Goal: Task Accomplishment & Management: Complete application form

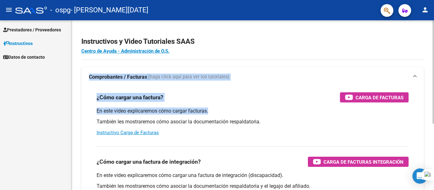
drag, startPoint x: 409, startPoint y: 62, endPoint x: 412, endPoint y: 104, distance: 42.1
click at [412, 104] on div "Instructivos y Video Tutoriales SAAS Centro de Ayuda - Administración de O.S. C…" at bounding box center [252, 159] width 363 height 279
drag, startPoint x: 434, startPoint y: 68, endPoint x: 434, endPoint y: 118, distance: 50.6
click at [434, 118] on html "menu - ospg - [GEOGRAPHIC_DATA][PERSON_NAME][DATE] person Prestadores / Proveed…" at bounding box center [217, 95] width 434 height 190
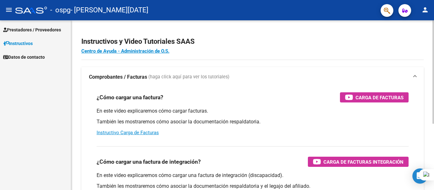
click at [427, 140] on div "Instructivos y Video Tutoriales SAAS Centro de Ayuda - Administración de O.S. C…" at bounding box center [252, 159] width 363 height 279
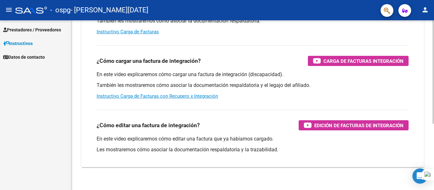
scroll to position [109, 0]
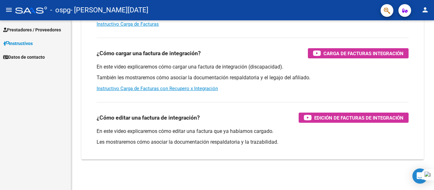
click at [31, 30] on span "Prestadores / Proveedores" at bounding box center [32, 29] width 58 height 7
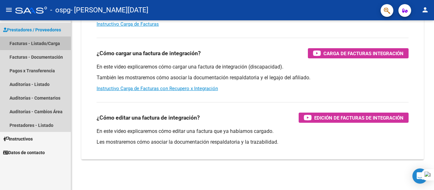
click at [42, 38] on link "Facturas - Listado/Carga" at bounding box center [35, 44] width 71 height 14
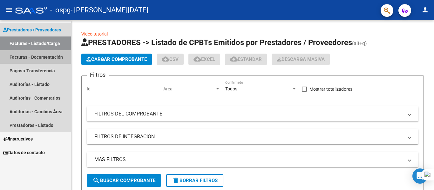
click at [52, 59] on link "Facturas - Documentación" at bounding box center [35, 57] width 71 height 14
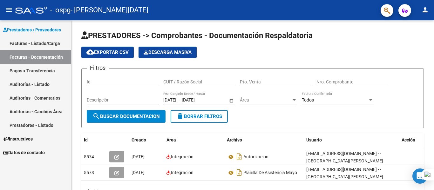
drag, startPoint x: 434, startPoint y: 59, endPoint x: 434, endPoint y: 120, distance: 61.1
click at [434, 120] on div at bounding box center [434, 95] width 0 height 190
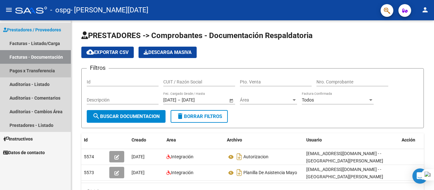
click at [51, 73] on link "Pagos x Transferencia" at bounding box center [35, 71] width 71 height 14
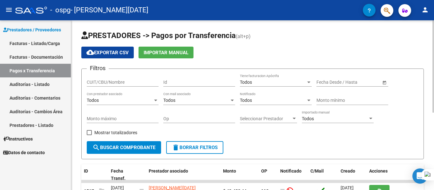
drag, startPoint x: 434, startPoint y: 105, endPoint x: 434, endPoint y: 135, distance: 29.9
click at [434, 135] on html "menu - ospg - [GEOGRAPHIC_DATA][PERSON_NAME][DATE] person Prestadores / Proveed…" at bounding box center [217, 95] width 434 height 190
drag, startPoint x: 434, startPoint y: 51, endPoint x: 434, endPoint y: 119, distance: 68.4
click at [434, 119] on div at bounding box center [434, 95] width 0 height 190
click at [434, 160] on div at bounding box center [434, 95] width 0 height 190
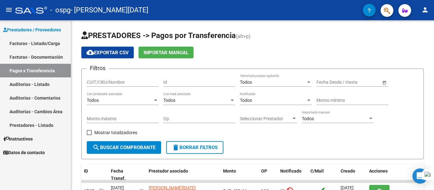
click at [434, 160] on div at bounding box center [434, 95] width 0 height 190
click at [434, 120] on div at bounding box center [434, 95] width 0 height 190
click at [31, 123] on link "Prestadores - Listado" at bounding box center [35, 126] width 71 height 14
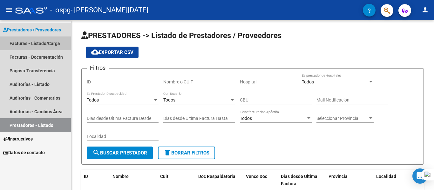
click at [43, 44] on link "Facturas - Listado/Carga" at bounding box center [35, 44] width 71 height 14
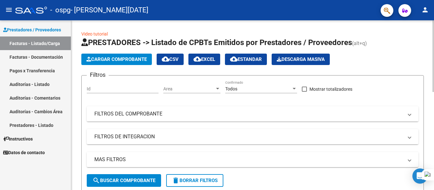
click at [119, 59] on span "Cargar Comprobante" at bounding box center [116, 60] width 60 height 6
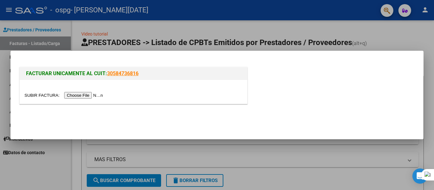
click at [98, 94] on input "file" at bounding box center [64, 95] width 80 height 7
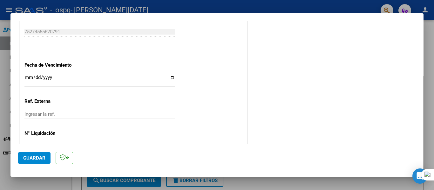
scroll to position [424, 0]
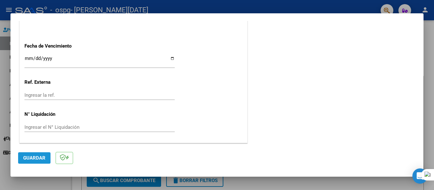
click at [38, 158] on span "Guardar" at bounding box center [34, 158] width 22 height 6
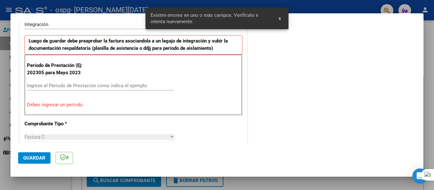
scroll to position [148, 0]
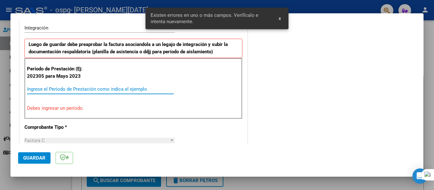
click at [66, 88] on input "Ingrese el Período de Prestación como indica el ejemplo" at bounding box center [100, 89] width 147 height 6
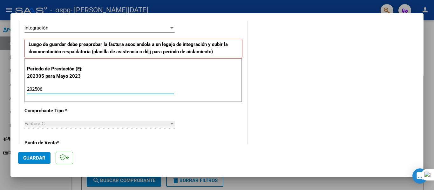
type input "202506"
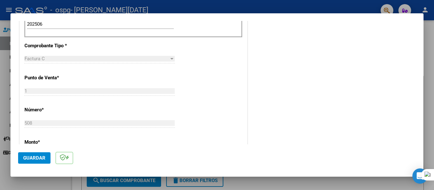
scroll to position [382, 0]
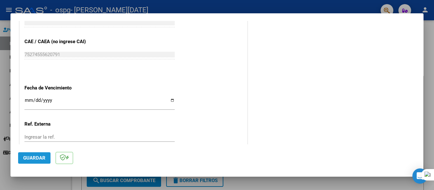
click at [39, 155] on button "Guardar" at bounding box center [34, 158] width 32 height 11
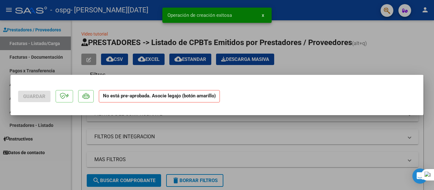
scroll to position [0, 0]
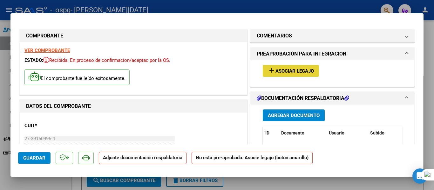
click at [297, 68] on span "add Asociar Legajo" at bounding box center [291, 71] width 46 height 6
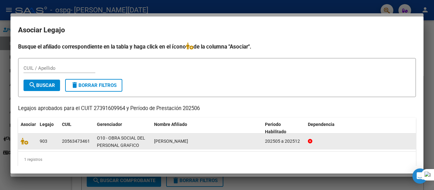
click at [83, 140] on div "20563473461" at bounding box center [76, 141] width 28 height 7
click at [28, 139] on icon at bounding box center [25, 141] width 8 height 7
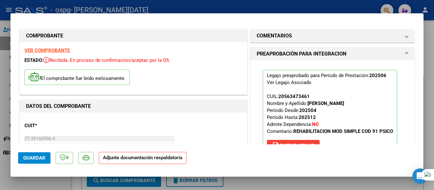
scroll to position [108, 0]
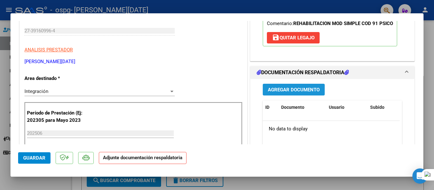
click at [287, 92] on span "Agregar Documento" at bounding box center [294, 90] width 52 height 6
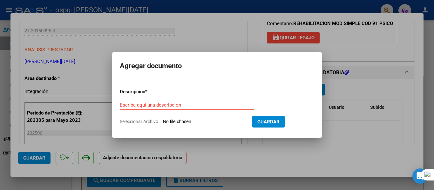
click at [203, 120] on input "Seleccionar Archivo" at bounding box center [205, 122] width 84 height 6
type input "C:\fakepath\Planilla [PERSON_NAME] .pdf"
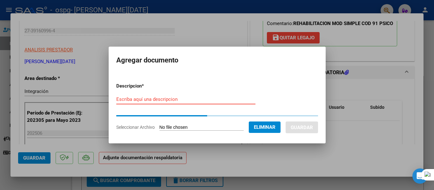
click at [208, 101] on input "Escriba aquí una descripcion" at bounding box center [185, 100] width 139 height 6
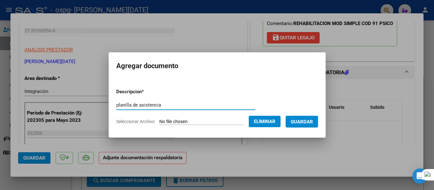
type input "planilla de asistencia"
click at [312, 122] on span "Guardar" at bounding box center [302, 122] width 22 height 6
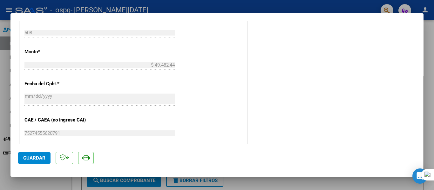
scroll to position [433, 0]
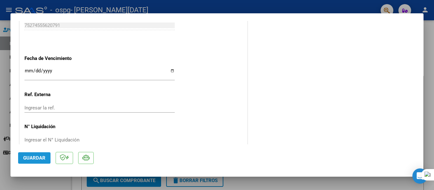
click at [31, 155] on span "Guardar" at bounding box center [34, 158] width 22 height 6
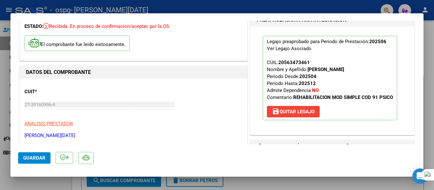
scroll to position [150, 0]
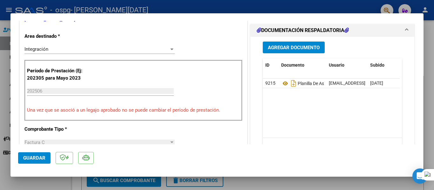
click at [433, 89] on div at bounding box center [217, 95] width 434 height 190
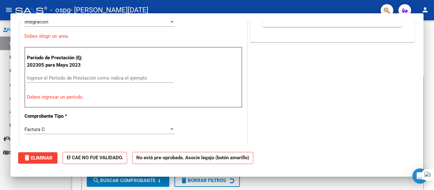
scroll to position [0, 0]
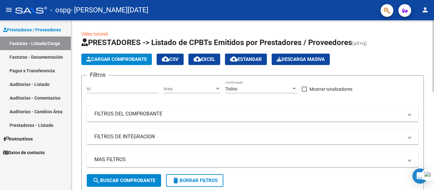
click at [141, 57] on span "Cargar Comprobante" at bounding box center [116, 60] width 60 height 6
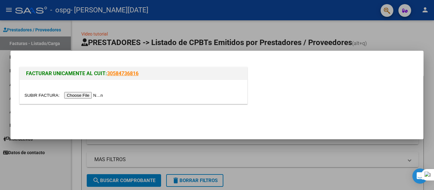
click at [98, 96] on input "file" at bounding box center [64, 95] width 80 height 7
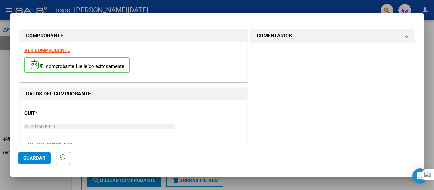
scroll to position [108, 0]
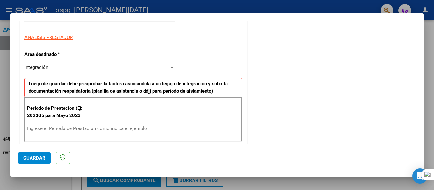
click at [121, 134] on div "Ingrese el Período de Prestación como indica el ejemplo" at bounding box center [100, 132] width 147 height 16
click at [117, 131] on input "Ingrese el Período de Prestación como indica el ejemplo" at bounding box center [100, 129] width 147 height 6
type input "202507"
click at [32, 156] on span "Guardar" at bounding box center [34, 158] width 22 height 6
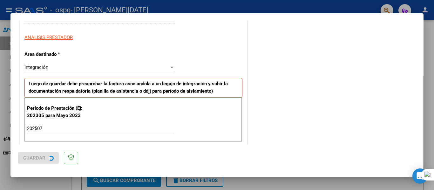
scroll to position [0, 0]
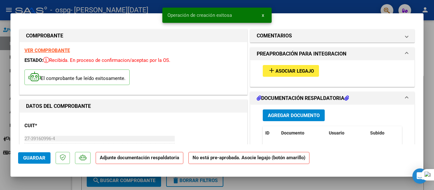
click at [295, 69] on span "Asociar Legajo" at bounding box center [295, 71] width 38 height 6
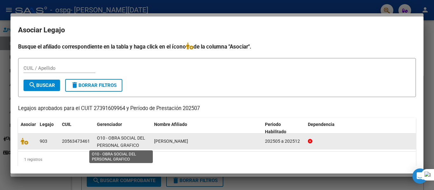
click at [127, 141] on span "O10 - OBRA SOCIAL DEL PERSONAL GRAFICO" at bounding box center [121, 142] width 48 height 12
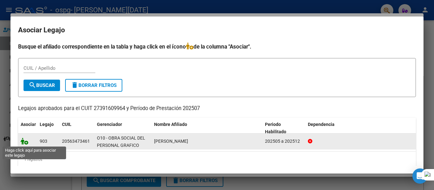
click at [27, 143] on icon at bounding box center [25, 141] width 8 height 7
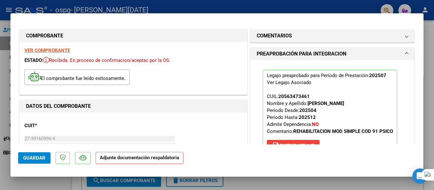
scroll to position [108, 0]
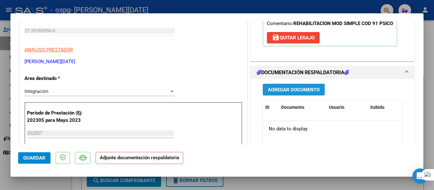
click at [293, 89] on span "Agregar Documento" at bounding box center [294, 90] width 52 height 6
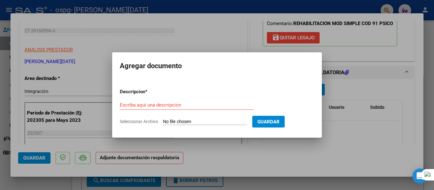
click at [186, 124] on input "Seleccionar Archivo" at bounding box center [205, 122] width 84 height 6
type input "C:\fakepath\Planilla [PERSON_NAME] .pdf"
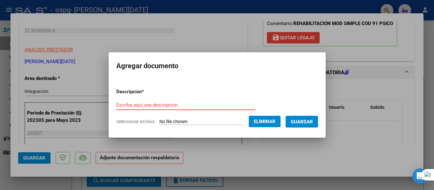
click at [153, 106] on input "Escriba aquí una descripcion" at bounding box center [185, 105] width 139 height 6
type input "planilla julio"
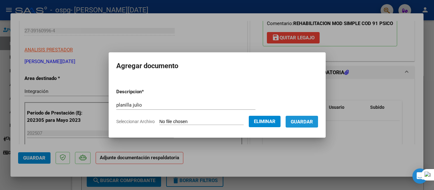
click at [304, 120] on span "Guardar" at bounding box center [302, 122] width 22 height 6
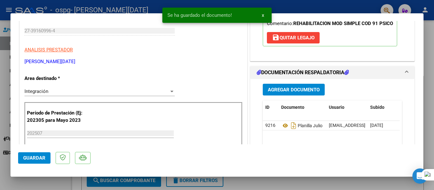
scroll to position [216, 0]
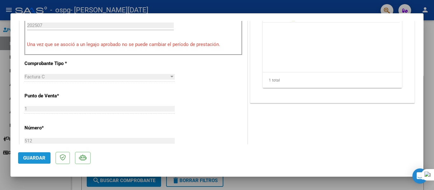
click at [46, 154] on button "Guardar" at bounding box center [34, 158] width 32 height 11
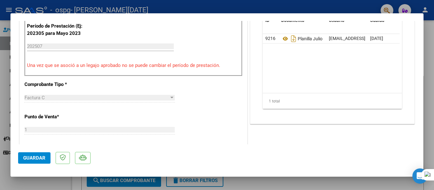
scroll to position [208, 0]
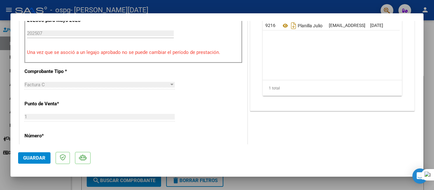
click at [426, 89] on div at bounding box center [217, 95] width 434 height 190
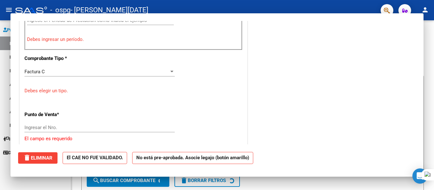
scroll to position [0, 0]
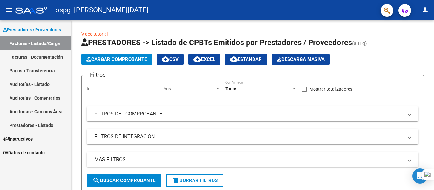
click at [29, 62] on link "Facturas - Documentación" at bounding box center [35, 57] width 71 height 14
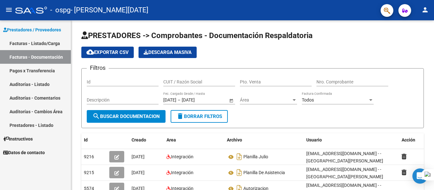
click at [434, 155] on div at bounding box center [434, 95] width 0 height 190
click at [434, 153] on div at bounding box center [434, 95] width 0 height 190
drag, startPoint x: 434, startPoint y: 99, endPoint x: 434, endPoint y: 135, distance: 36.2
click at [434, 135] on div at bounding box center [434, 95] width 0 height 190
drag, startPoint x: 434, startPoint y: 137, endPoint x: 434, endPoint y: 168, distance: 30.8
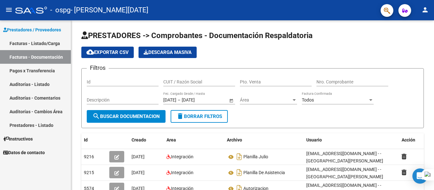
click at [434, 168] on div at bounding box center [434, 95] width 0 height 190
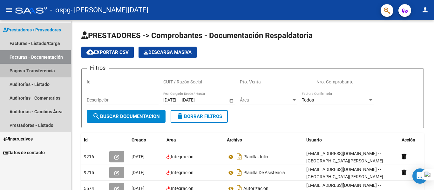
click at [36, 73] on link "Pagos x Transferencia" at bounding box center [35, 71] width 71 height 14
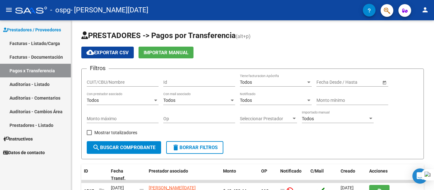
drag, startPoint x: 434, startPoint y: 100, endPoint x: 434, endPoint y: 138, distance: 37.2
click at [434, 138] on div at bounding box center [434, 95] width 0 height 190
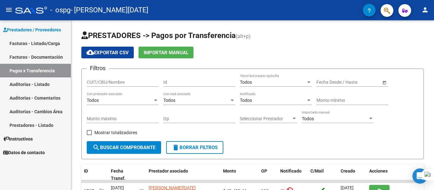
click at [434, 138] on div at bounding box center [434, 95] width 0 height 190
